Goal: Navigation & Orientation: Find specific page/section

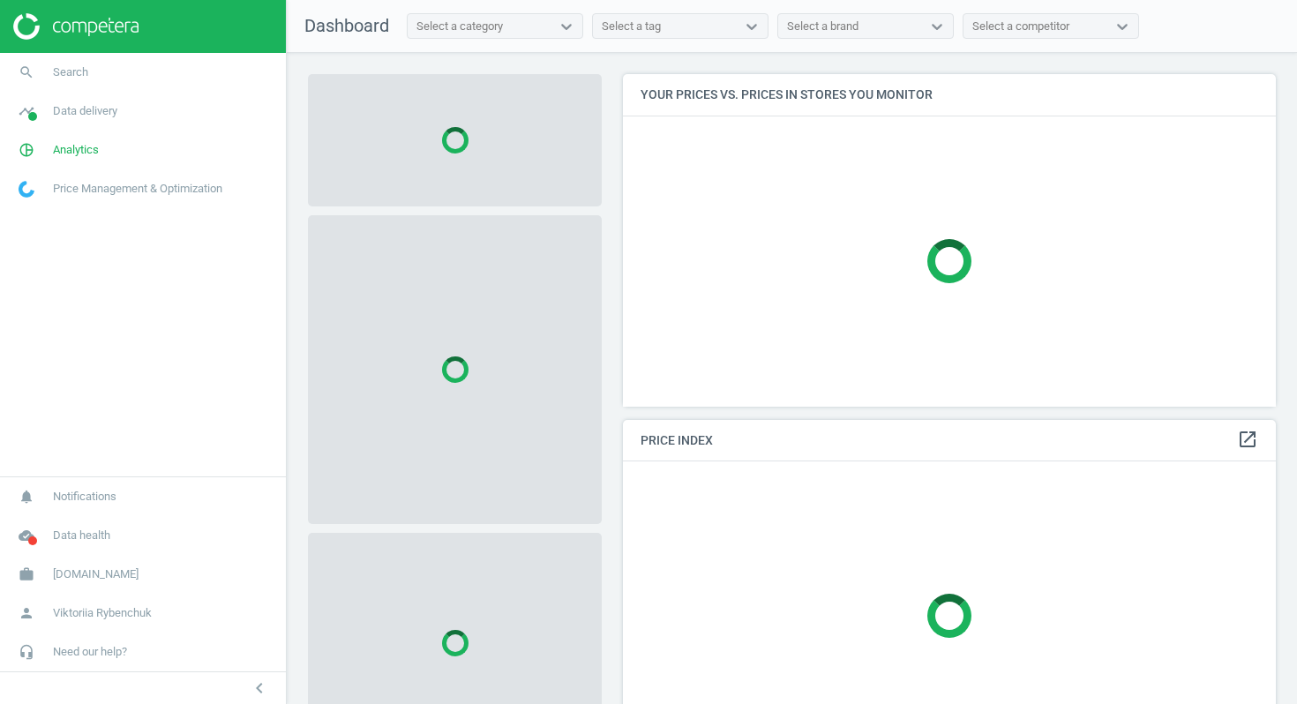
scroll to position [333, 654]
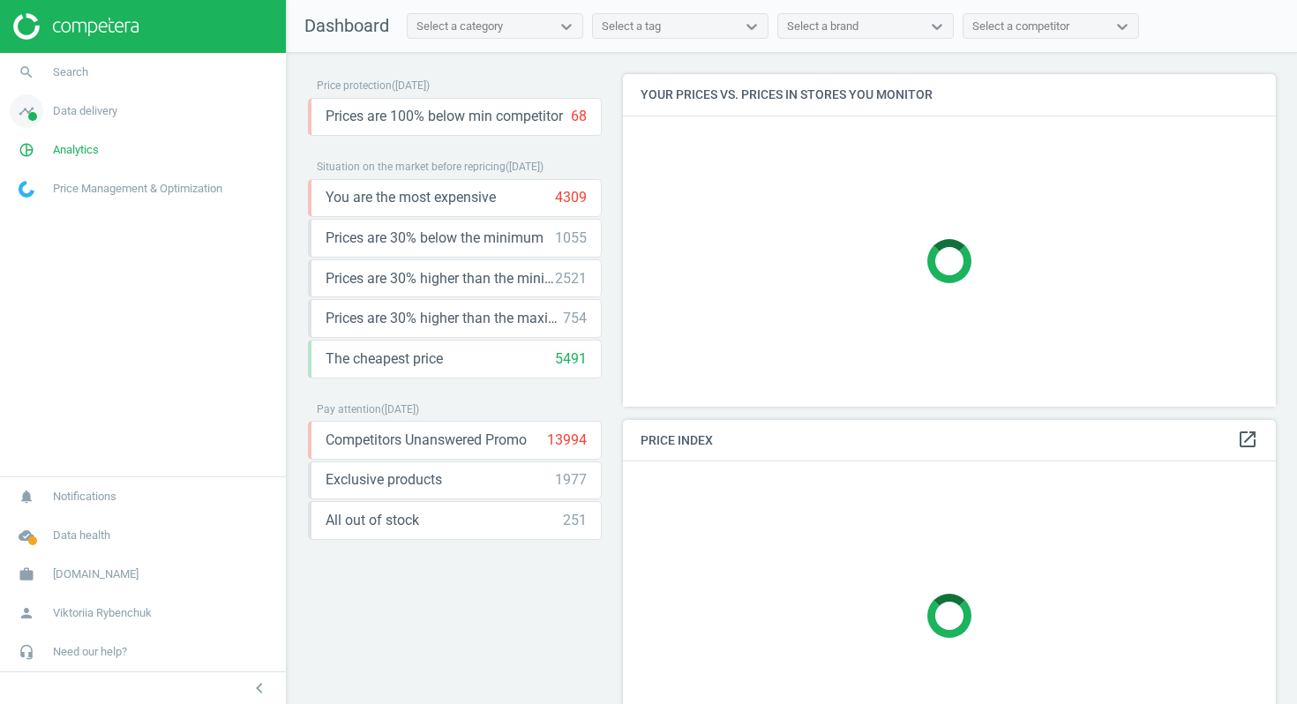
click at [77, 116] on span "Data delivery" at bounding box center [85, 111] width 64 height 16
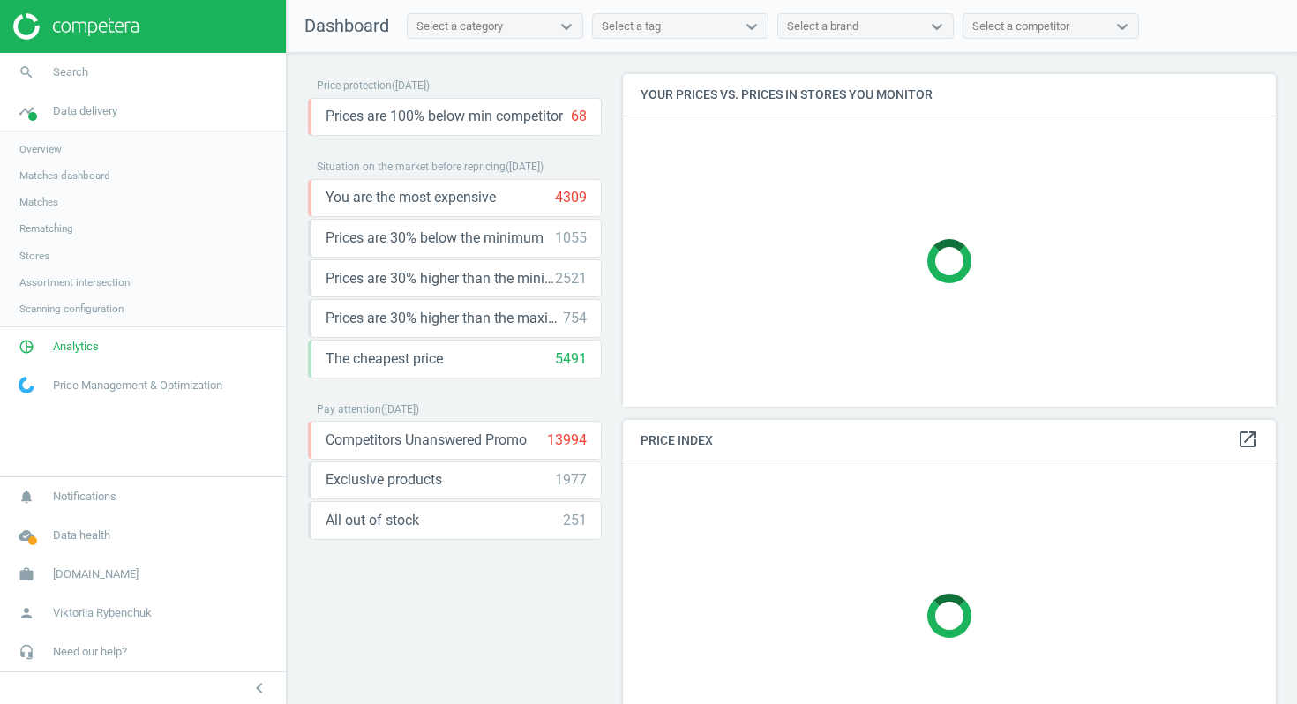
click at [32, 253] on span "Stores" at bounding box center [34, 256] width 30 height 14
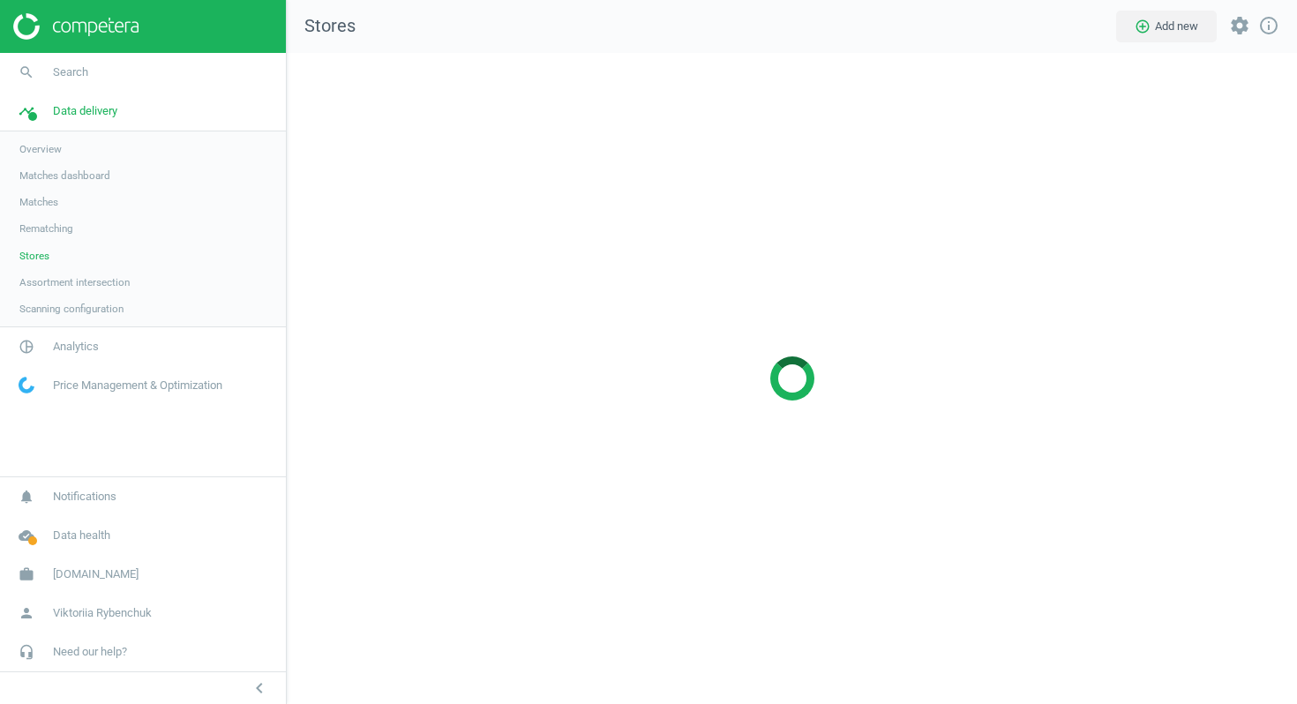
scroll to position [652, 1011]
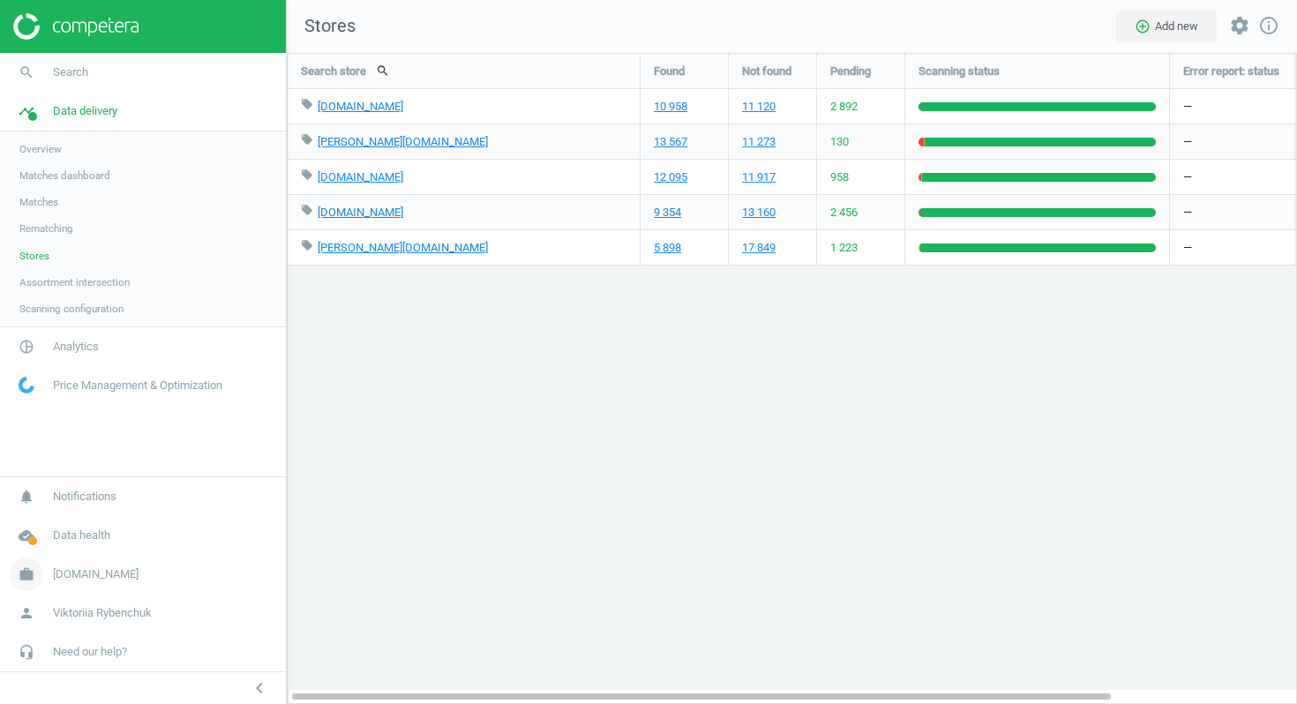
click at [97, 572] on span "[DOMAIN_NAME]" at bounding box center [96, 574] width 86 height 16
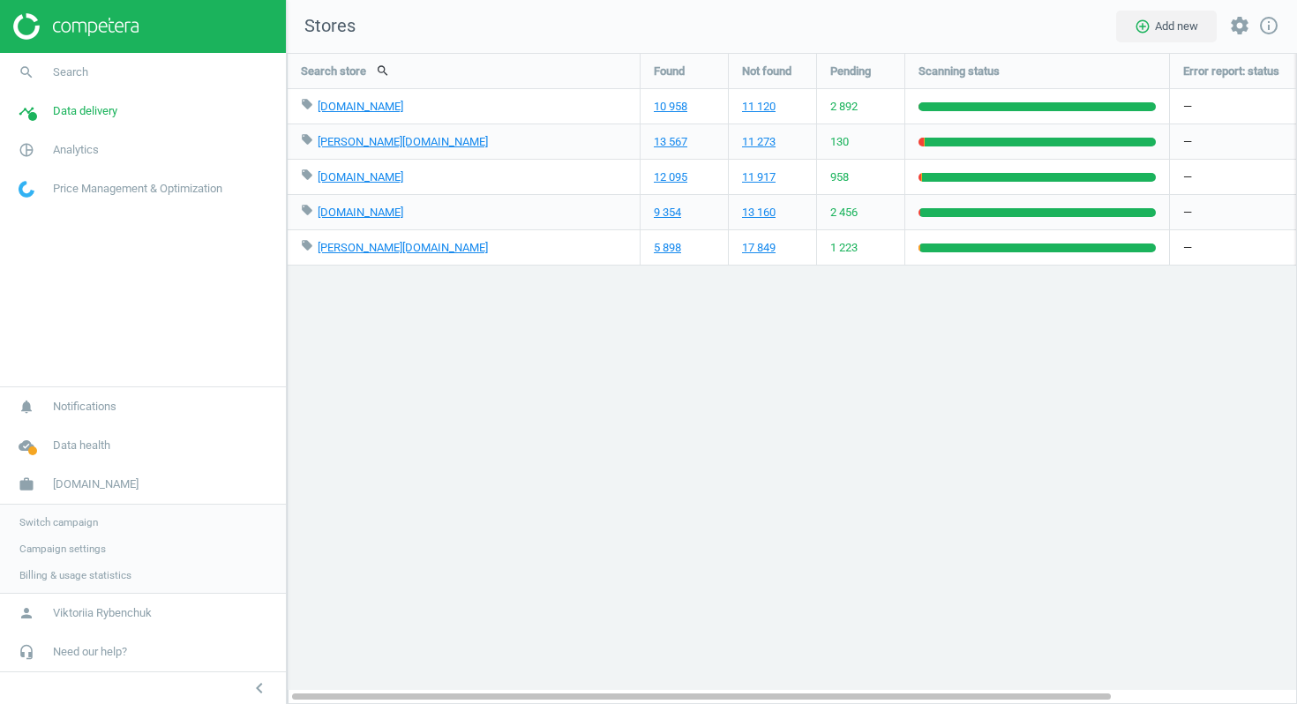
click at [55, 523] on span "Switch campaign" at bounding box center [58, 522] width 78 height 14
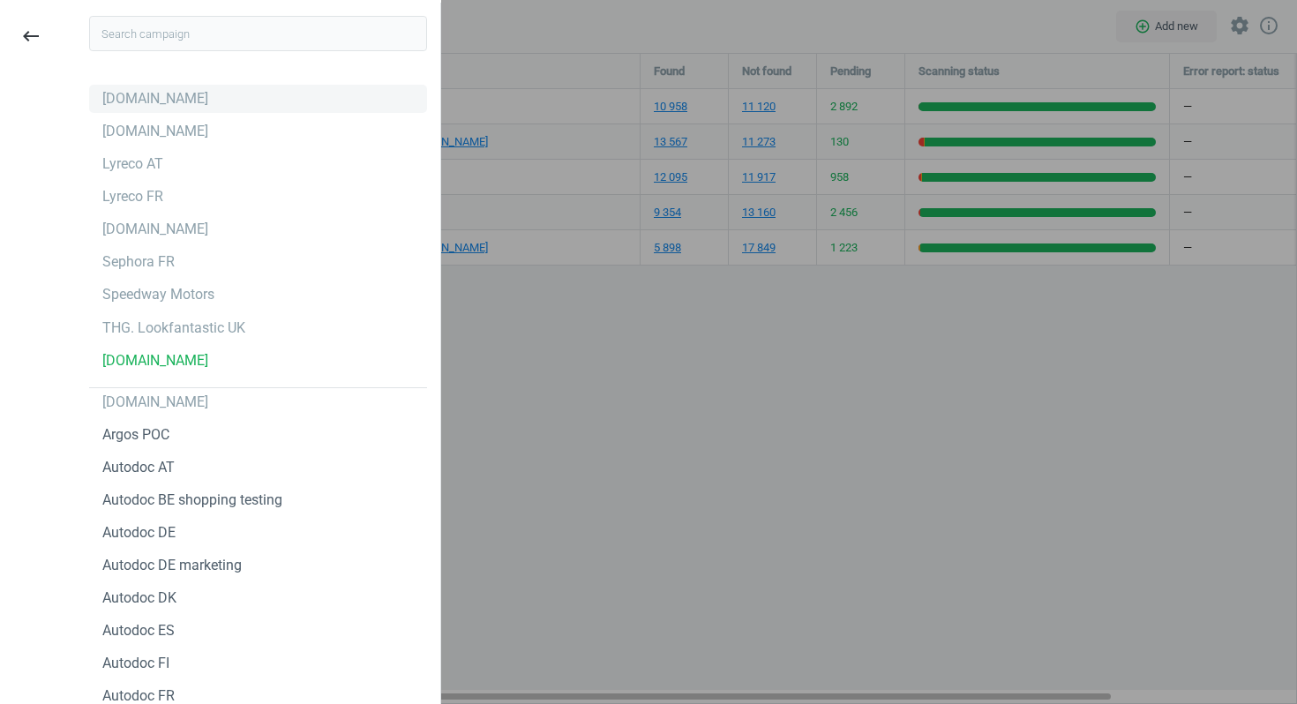
click at [156, 85] on div "[DOMAIN_NAME]" at bounding box center [258, 99] width 338 height 28
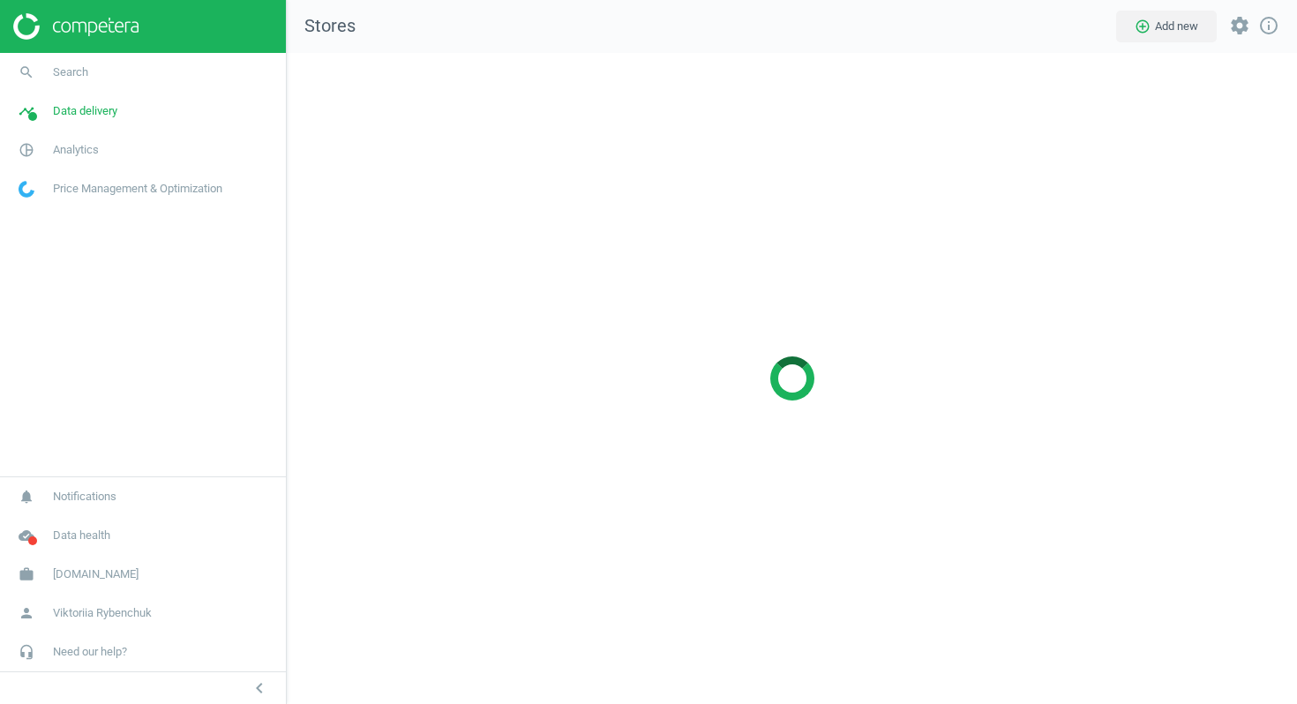
scroll to position [652, 1011]
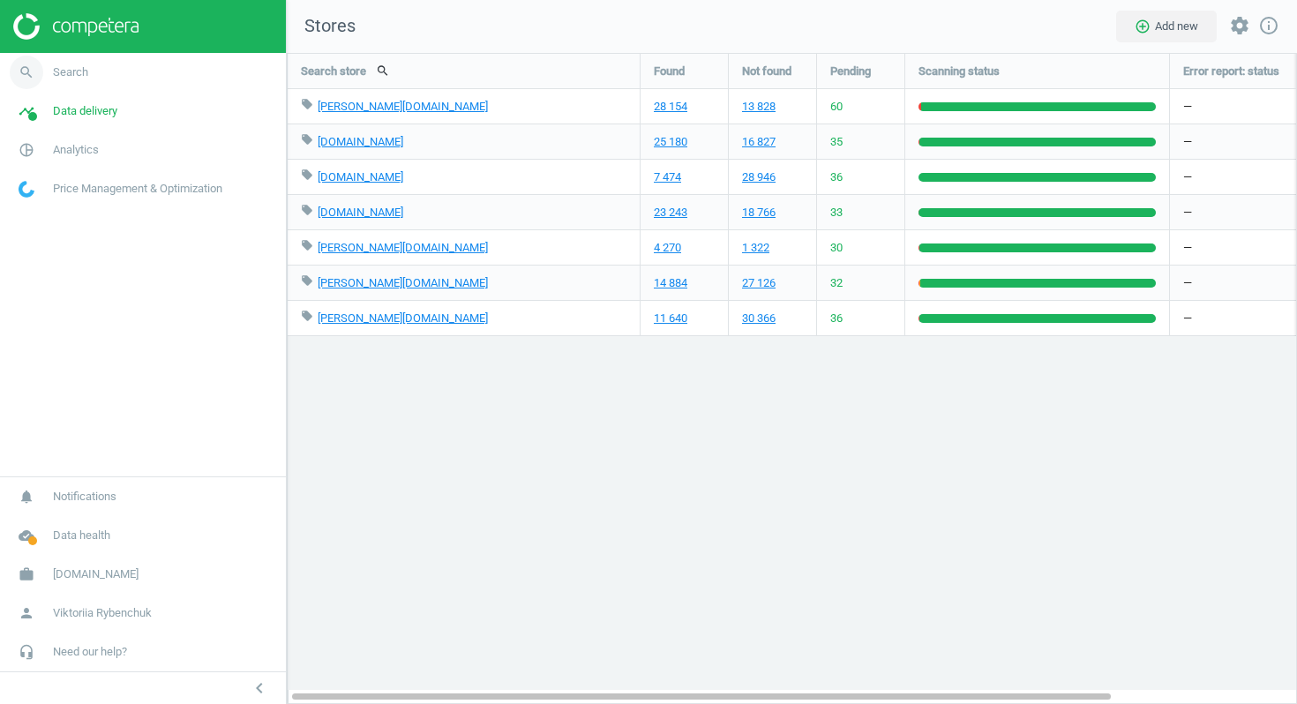
click at [61, 72] on span "Search" at bounding box center [70, 72] width 35 height 16
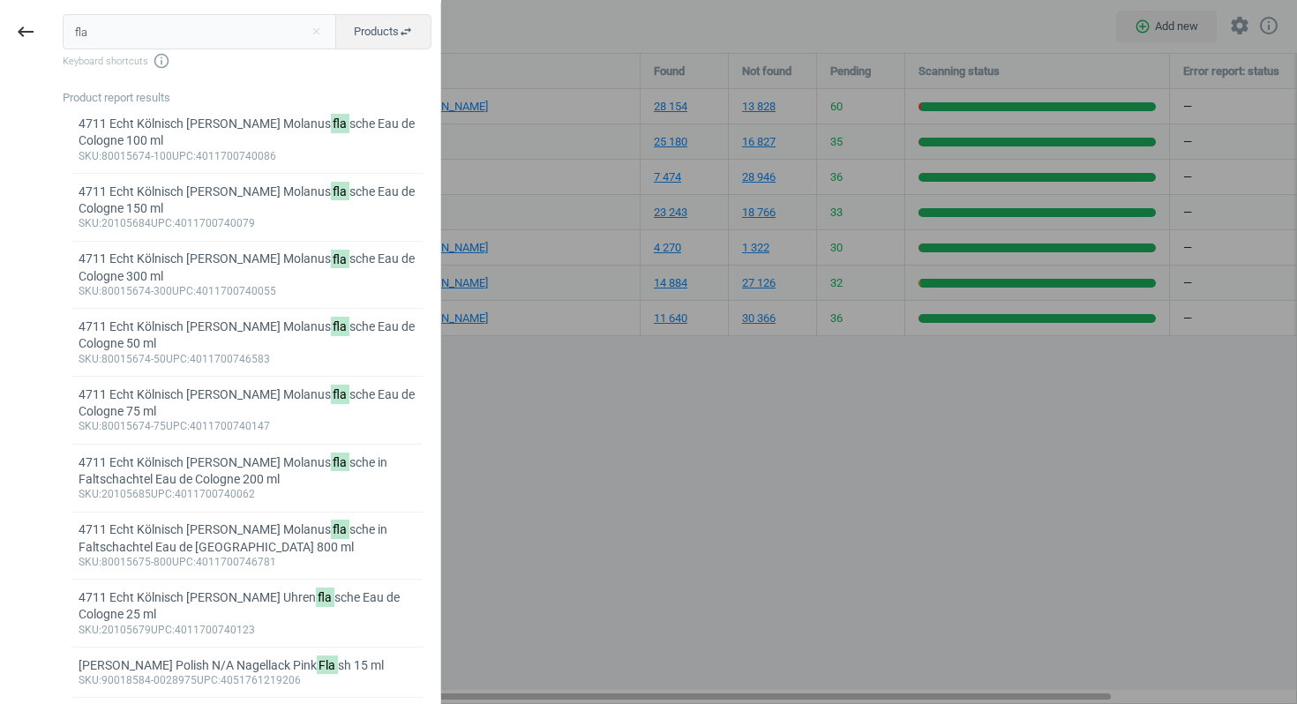
type input "fla"
click at [547, 137] on div at bounding box center [648, 352] width 1297 height 704
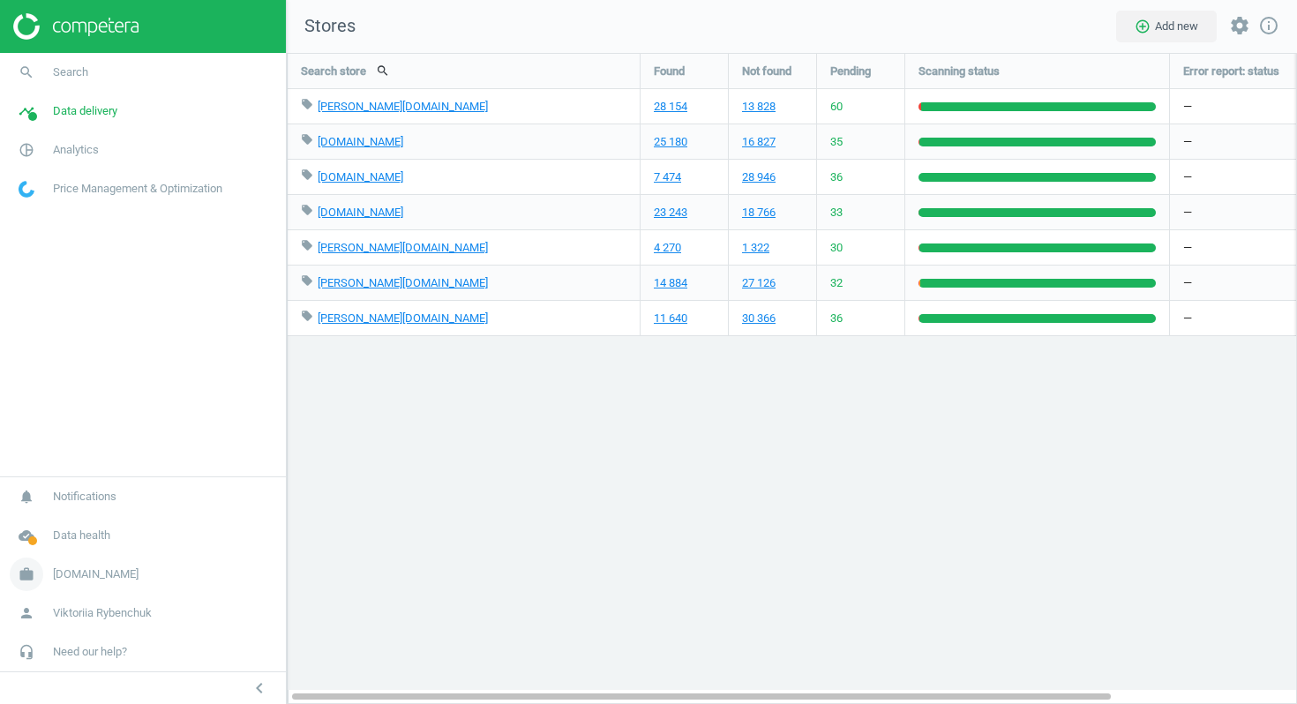
click at [69, 579] on span "[DOMAIN_NAME]" at bounding box center [96, 574] width 86 height 16
click at [47, 523] on span "Switch campaign" at bounding box center [58, 522] width 78 height 14
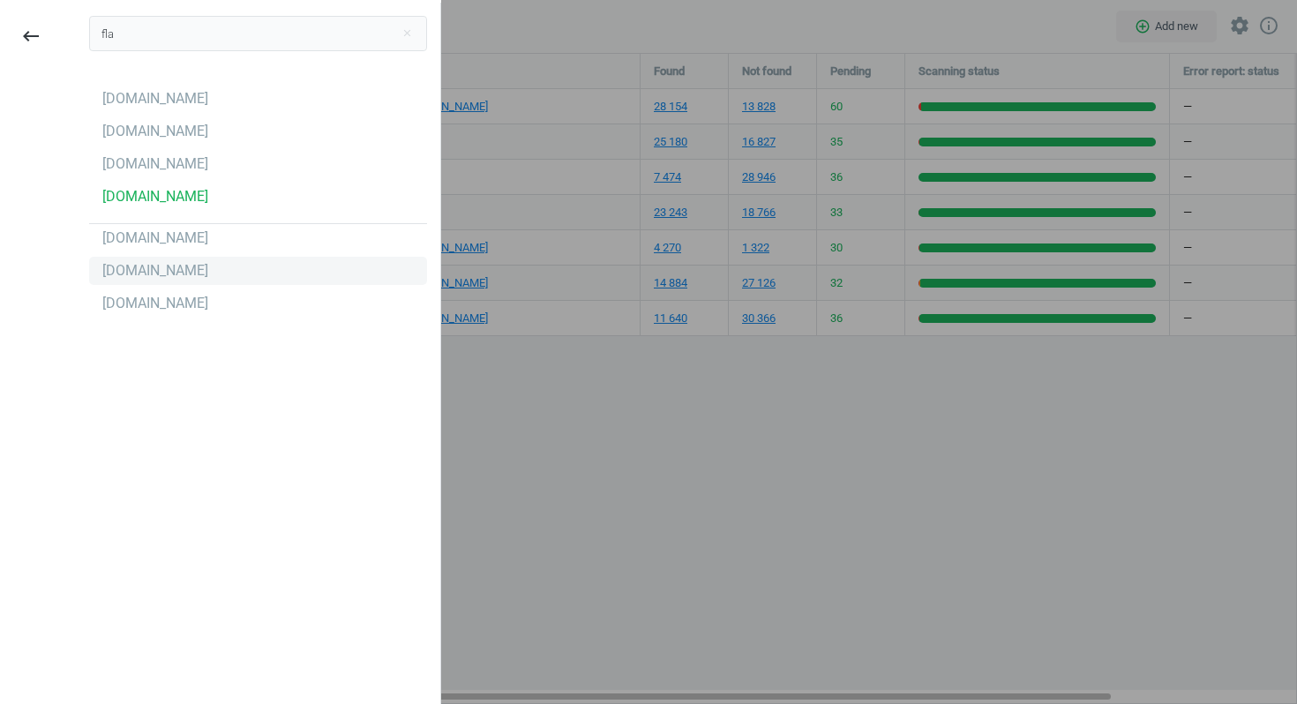
type input "fla"
click at [154, 272] on div "[DOMAIN_NAME]" at bounding box center [155, 270] width 106 height 19
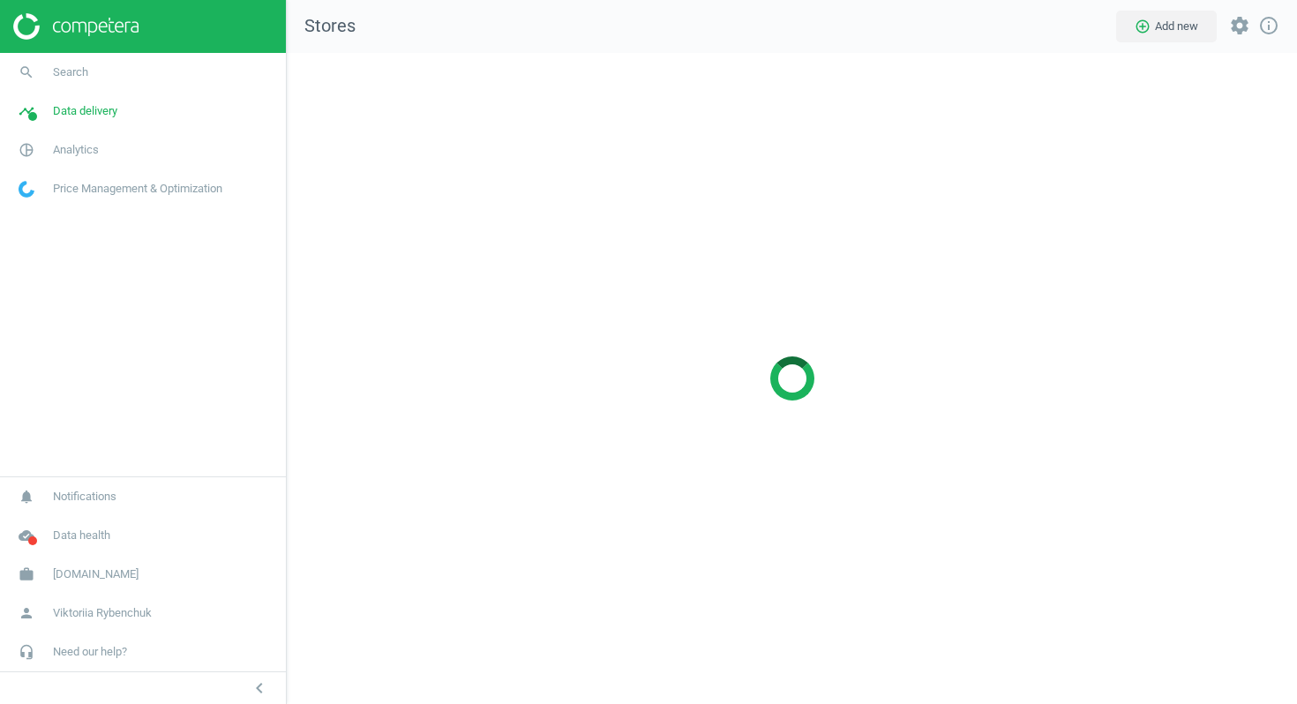
scroll to position [652, 1011]
